Goal: Check status: Check status

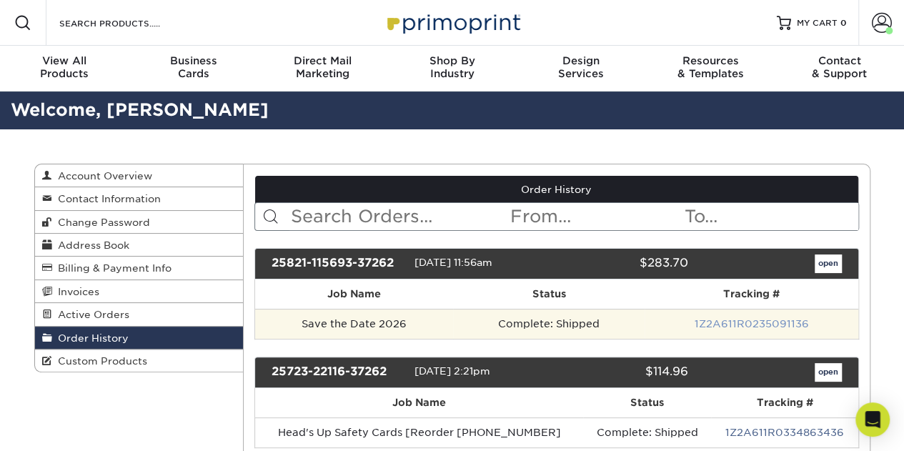
click at [717, 324] on link "1Z2A611R0235091136" at bounding box center [751, 323] width 114 height 11
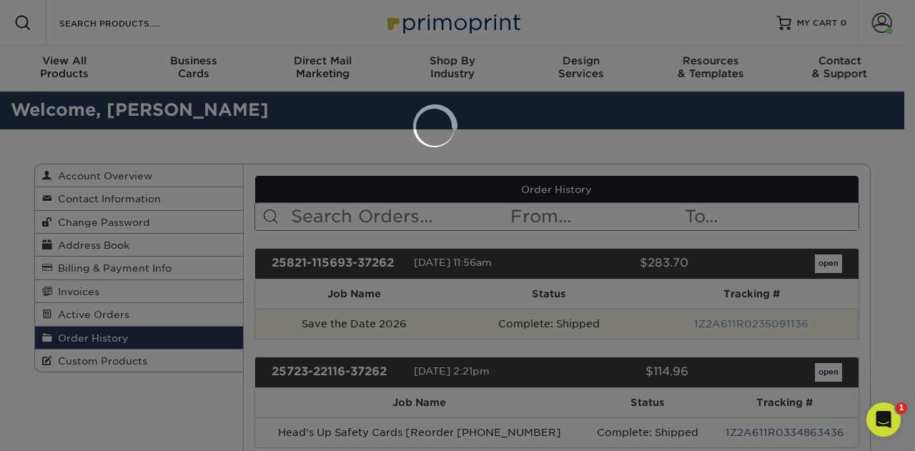
click at [717, 324] on div at bounding box center [457, 225] width 915 height 451
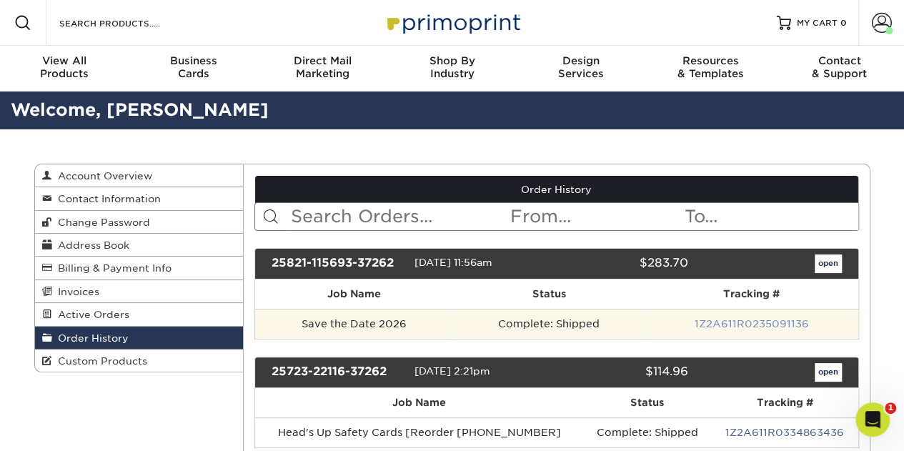
click at [741, 318] on link "1Z2A611R0235091136" at bounding box center [751, 323] width 114 height 11
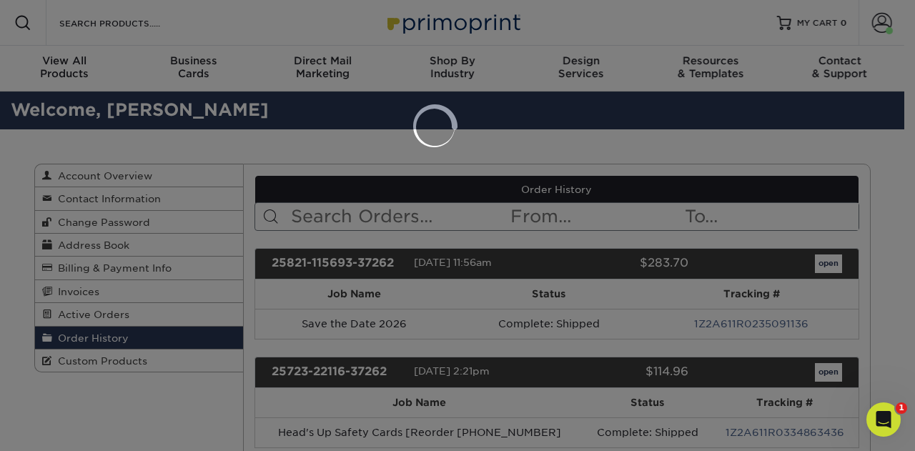
click at [757, 321] on div at bounding box center [457, 225] width 915 height 451
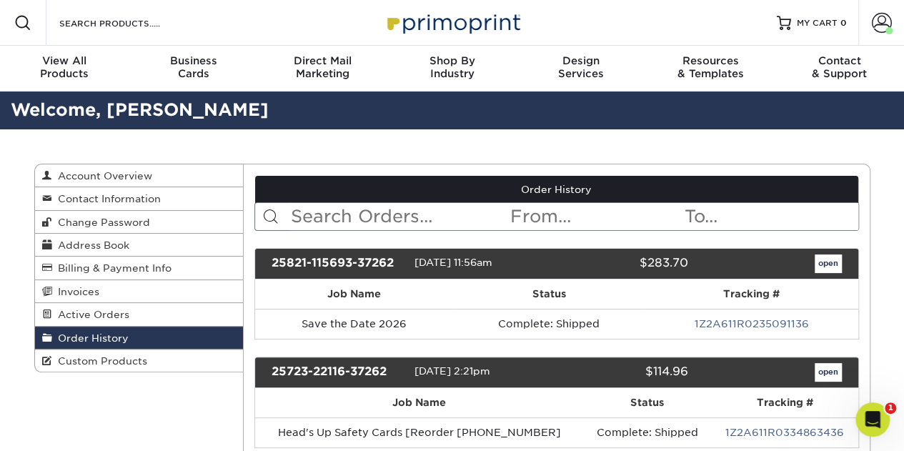
click at [757, 321] on link "1Z2A611R0235091136" at bounding box center [751, 323] width 114 height 11
click at [825, 260] on link "open" at bounding box center [828, 264] width 27 height 19
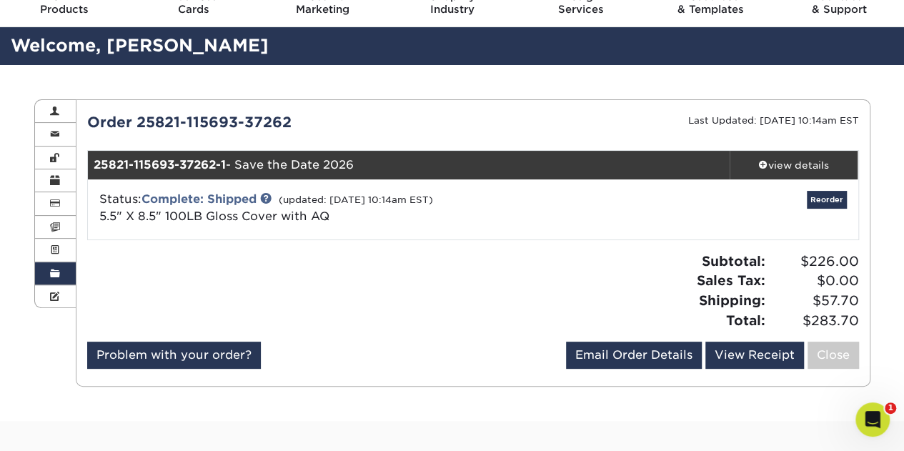
scroll to position [58, 0]
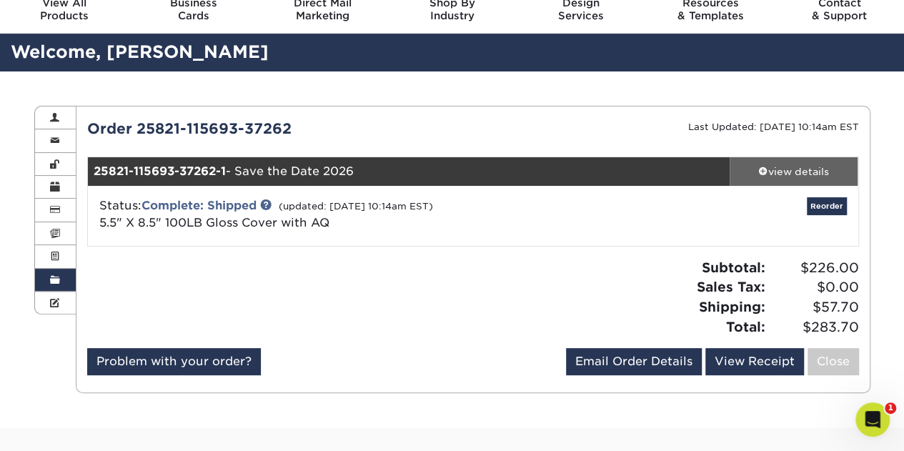
click at [761, 168] on span at bounding box center [764, 171] width 10 height 10
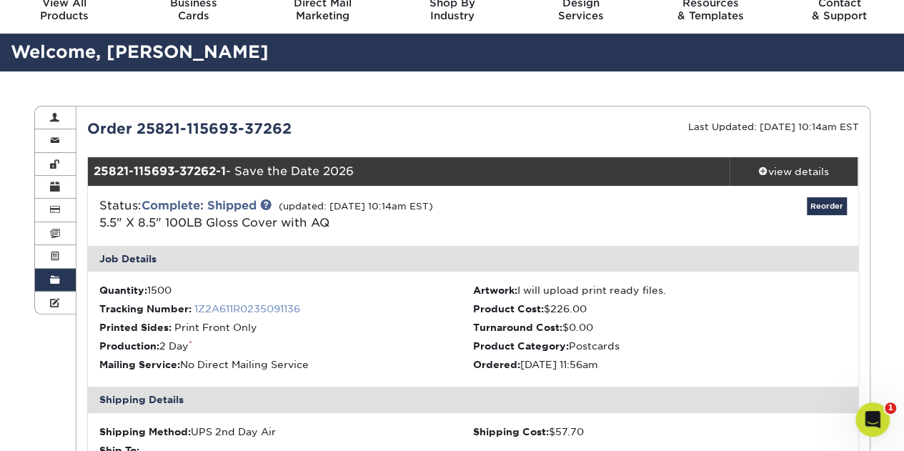
click at [271, 308] on link "1Z2A611R0235091136" at bounding box center [247, 308] width 106 height 11
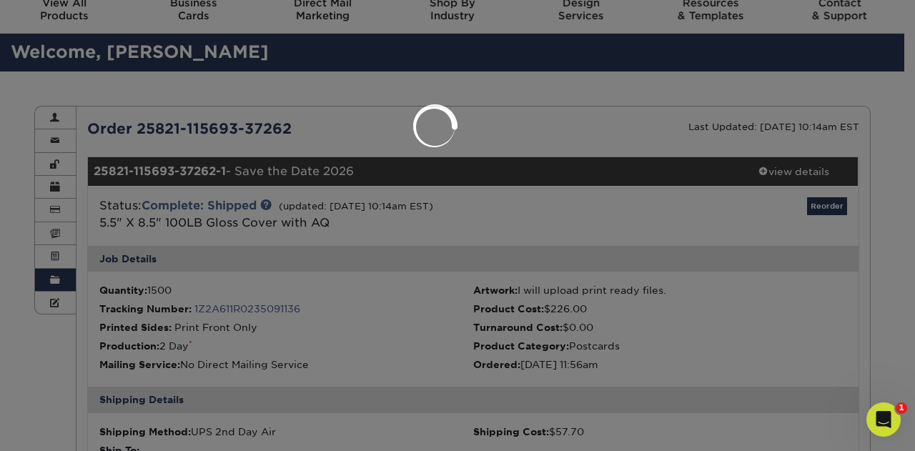
click at [312, 307] on div at bounding box center [457, 225] width 915 height 451
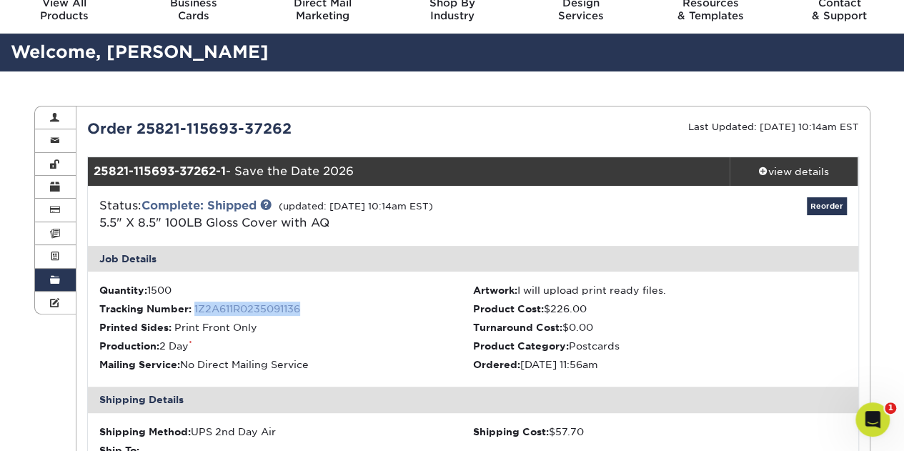
drag, startPoint x: 310, startPoint y: 309, endPoint x: 194, endPoint y: 311, distance: 115.1
click at [194, 311] on li "Tracking Number: 1Z2A611R0235091136" at bounding box center [286, 309] width 374 height 14
copy link "1Z2A611R0235091136"
